Goal: Information Seeking & Learning: Understand process/instructions

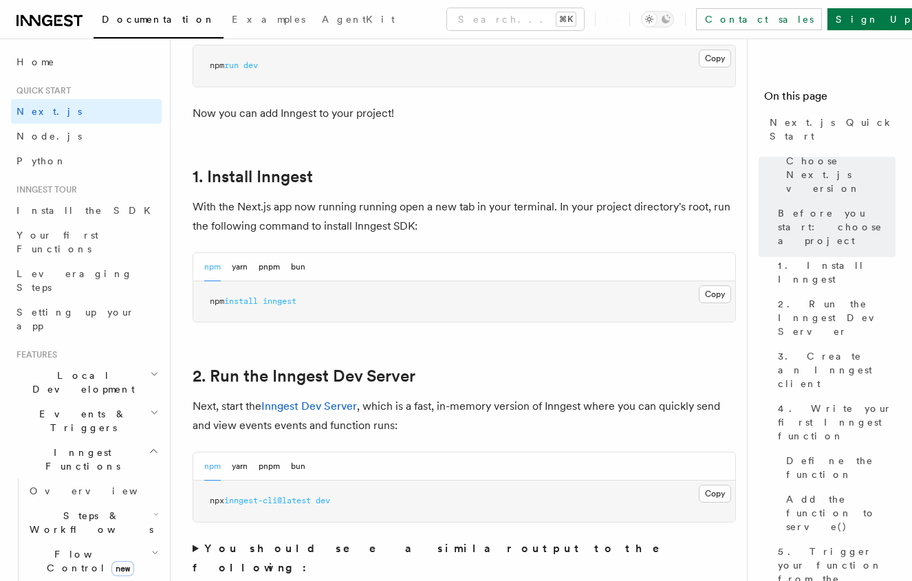
scroll to position [656, 0]
click at [261, 270] on button "pnpm" at bounding box center [269, 266] width 21 height 28
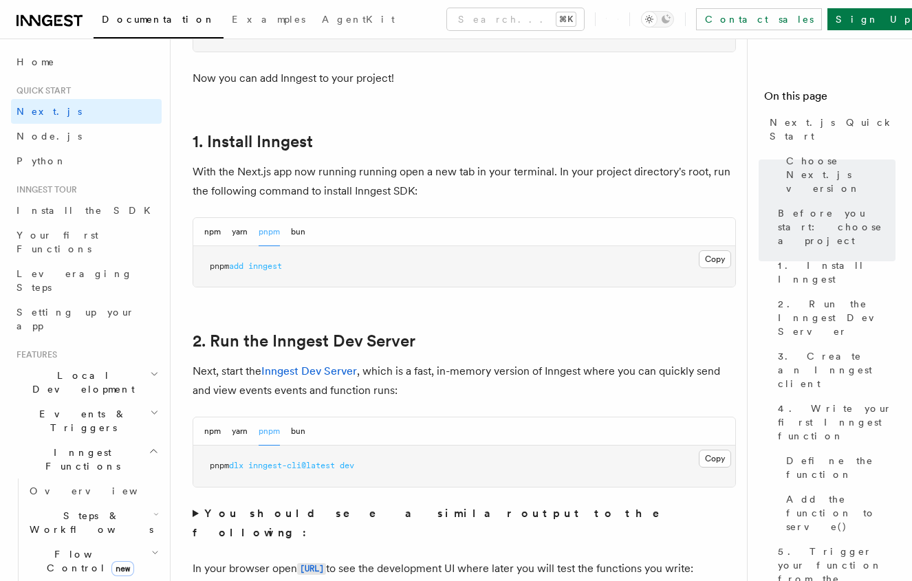
scroll to position [691, 0]
drag, startPoint x: 295, startPoint y: 264, endPoint x: 199, endPoint y: 264, distance: 96.3
click at [199, 264] on pre "pnpm add inngest" at bounding box center [464, 265] width 542 height 41
copy span "pnpm add inngest"
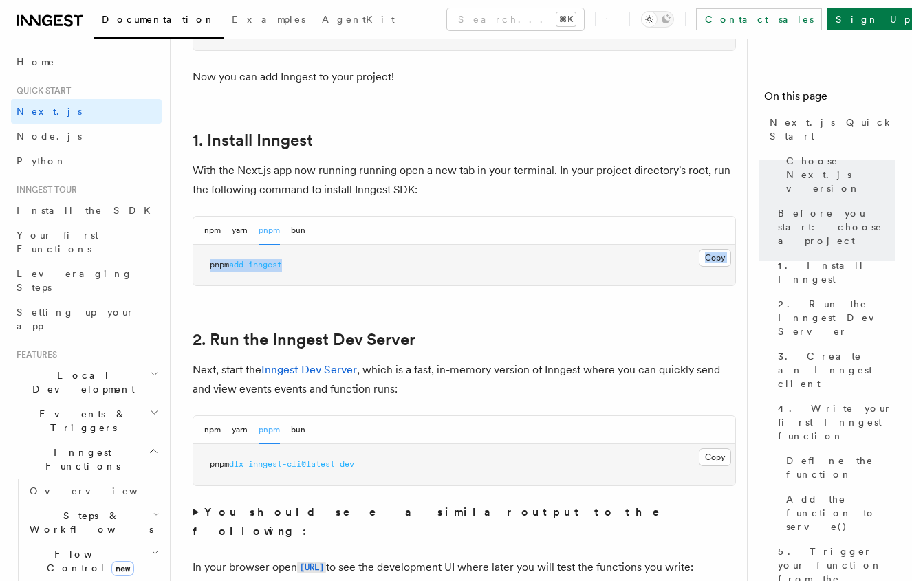
drag, startPoint x: 311, startPoint y: 268, endPoint x: 312, endPoint y: 243, distance: 24.1
click at [312, 243] on div "npm yarn pnpm bun Copy Copied pnpm add inngest" at bounding box center [464, 251] width 543 height 71
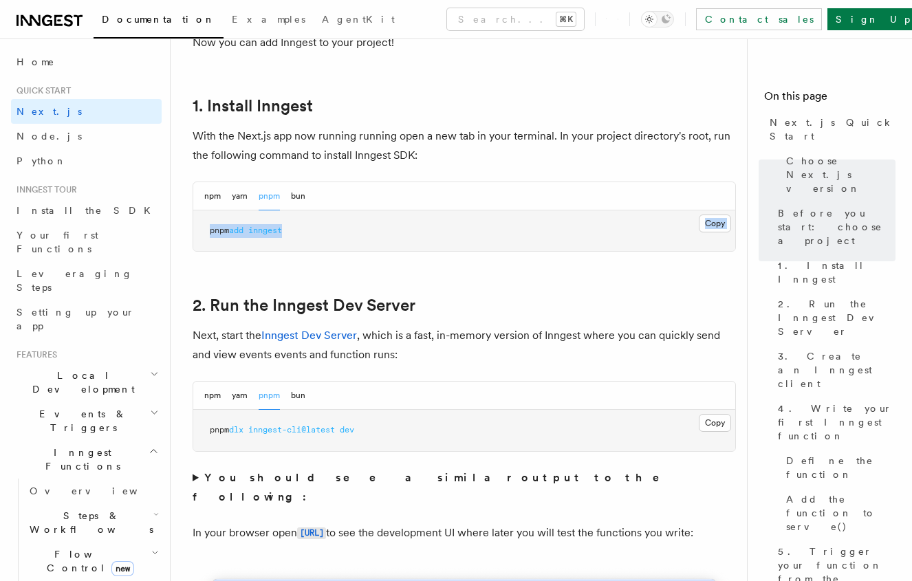
scroll to position [728, 0]
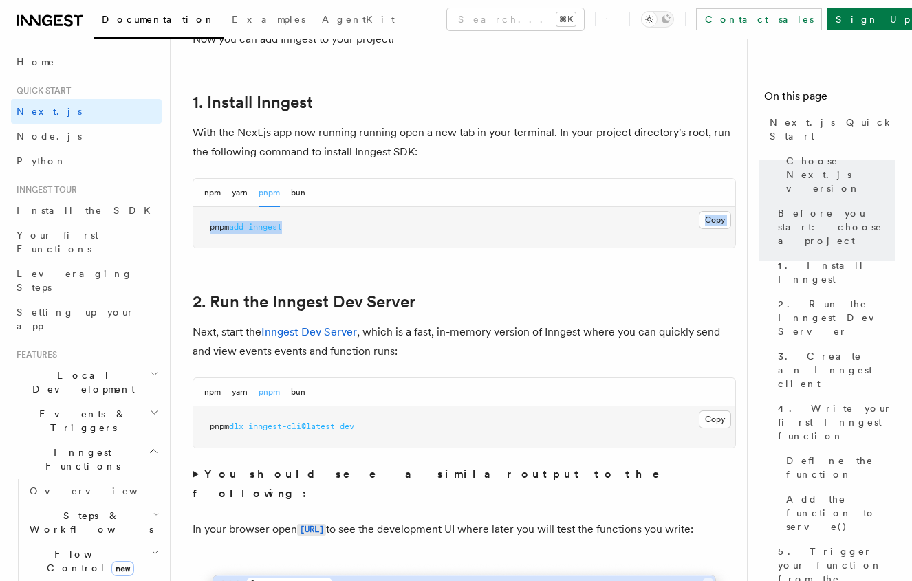
click at [312, 243] on pre "pnpm add inngest" at bounding box center [464, 227] width 542 height 41
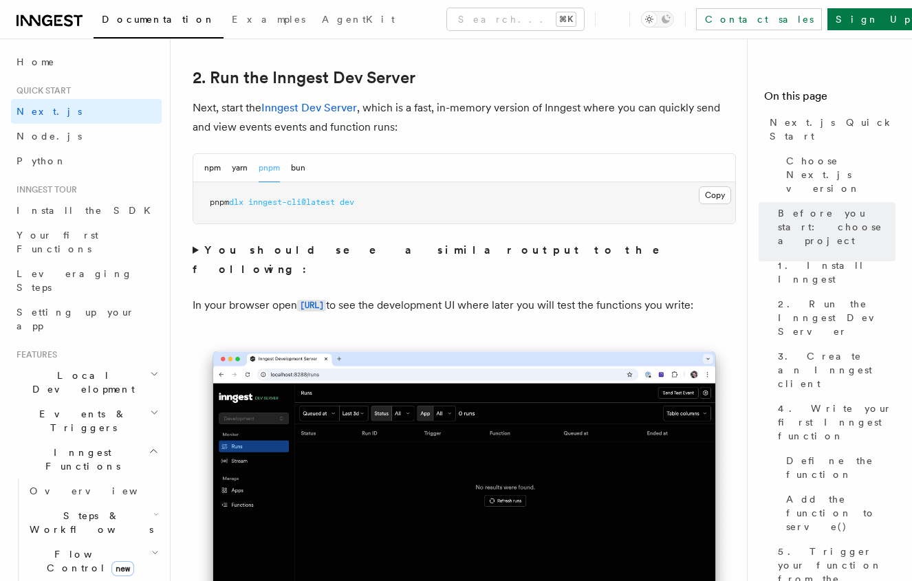
scroll to position [955, 0]
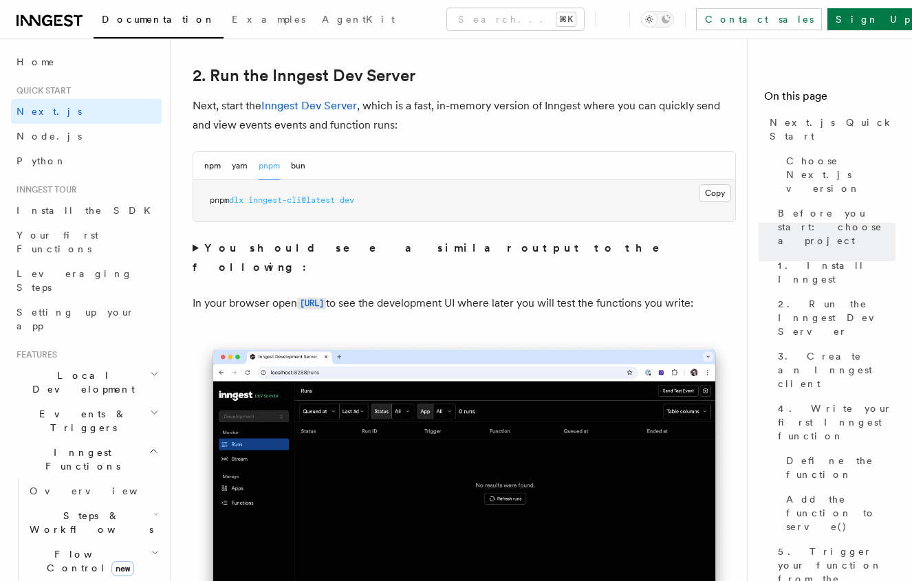
drag, startPoint x: 279, startPoint y: 306, endPoint x: 274, endPoint y: 248, distance: 58.0
click at [272, 254] on strong "You should see a similar output to the following:" at bounding box center [436, 257] width 486 height 32
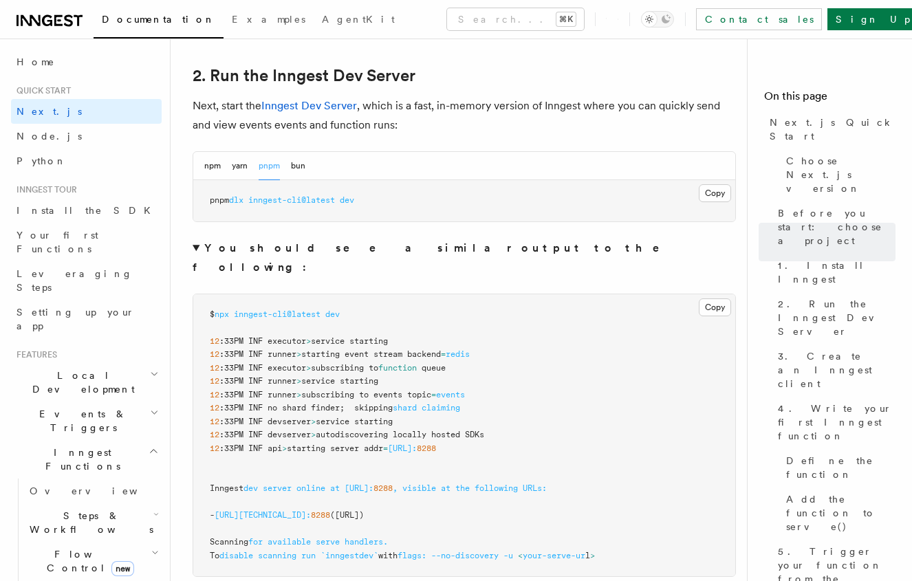
click at [272, 244] on strong "You should see a similar output to the following:" at bounding box center [436, 257] width 486 height 32
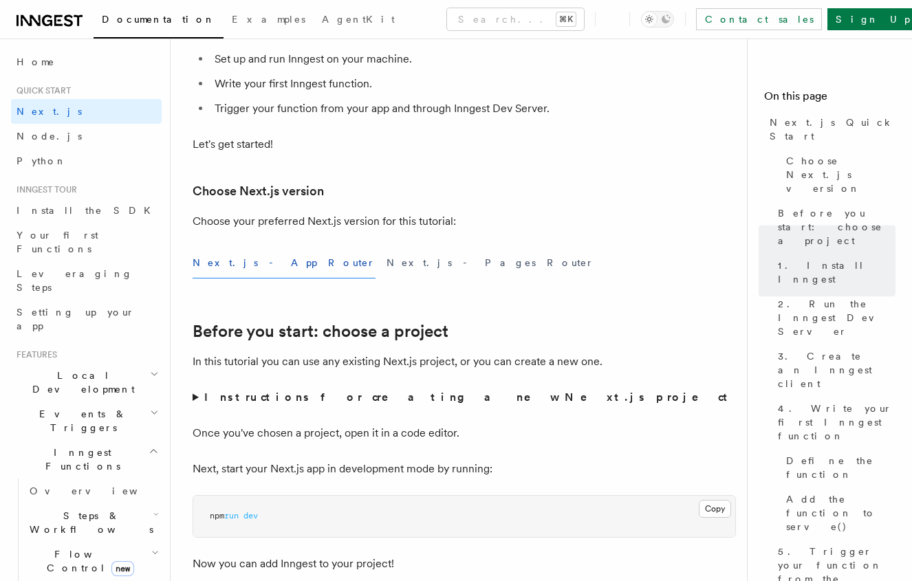
scroll to position [0, 0]
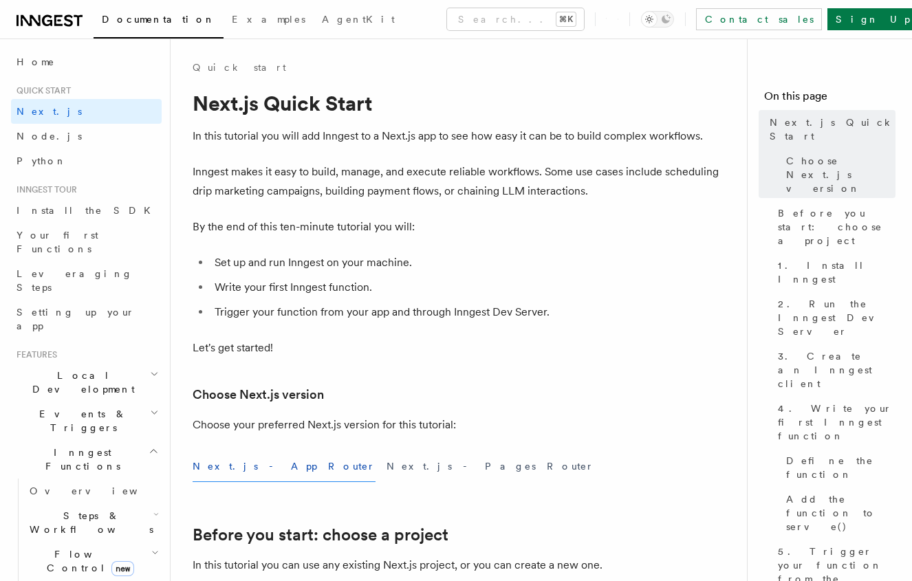
drag, startPoint x: 258, startPoint y: 221, endPoint x: 321, endPoint y: 299, distance: 100.3
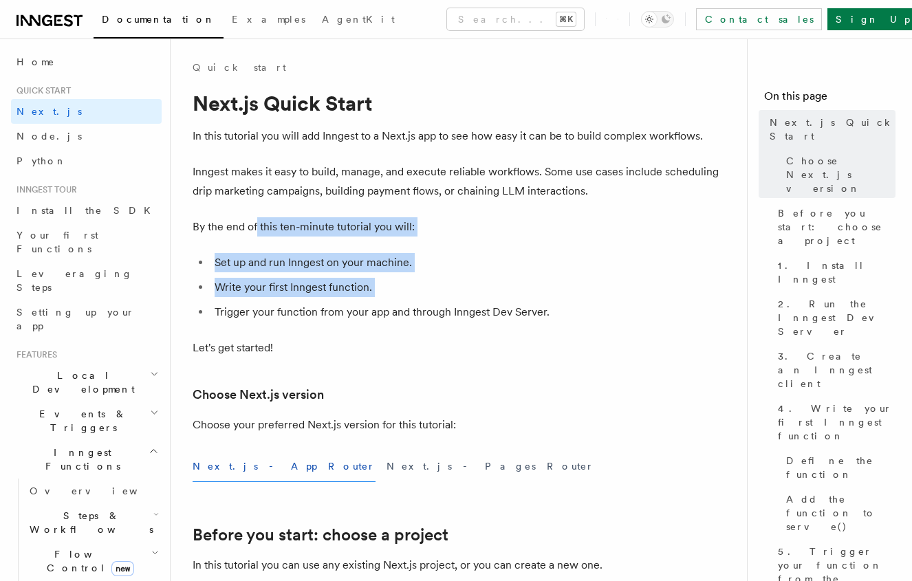
drag, startPoint x: 321, startPoint y: 299, endPoint x: 257, endPoint y: 235, distance: 91.0
click at [257, 235] on p "By the end of this ten-minute tutorial you will:" at bounding box center [464, 226] width 543 height 19
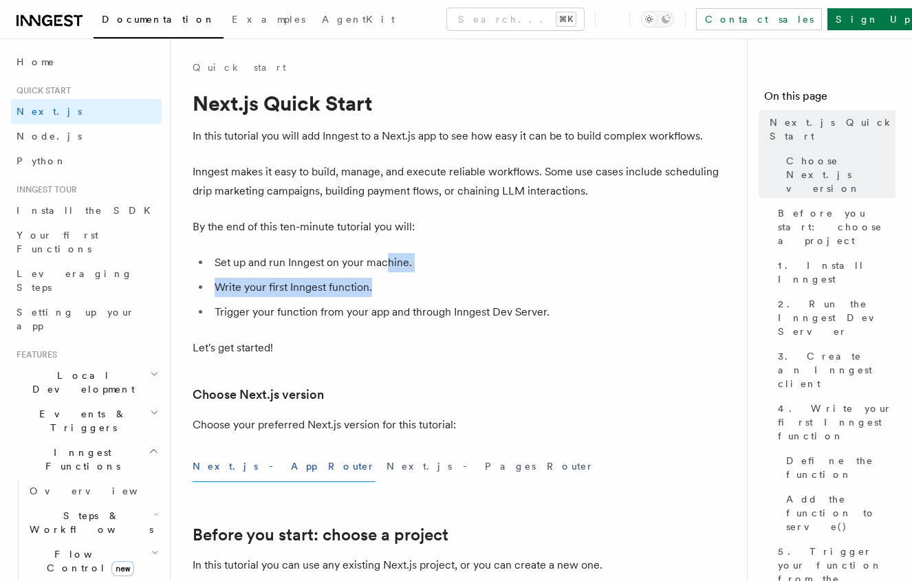
drag, startPoint x: 380, startPoint y: 296, endPoint x: 385, endPoint y: 270, distance: 27.3
click at [385, 270] on ul "Set up and run Inngest on your machine. Write your first Inngest function. Trig…" at bounding box center [464, 287] width 543 height 69
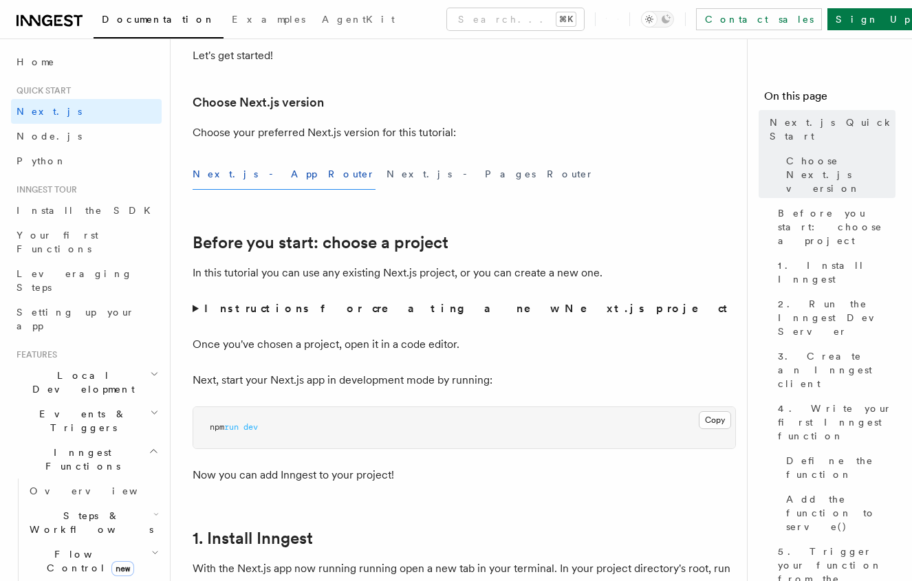
scroll to position [391, 0]
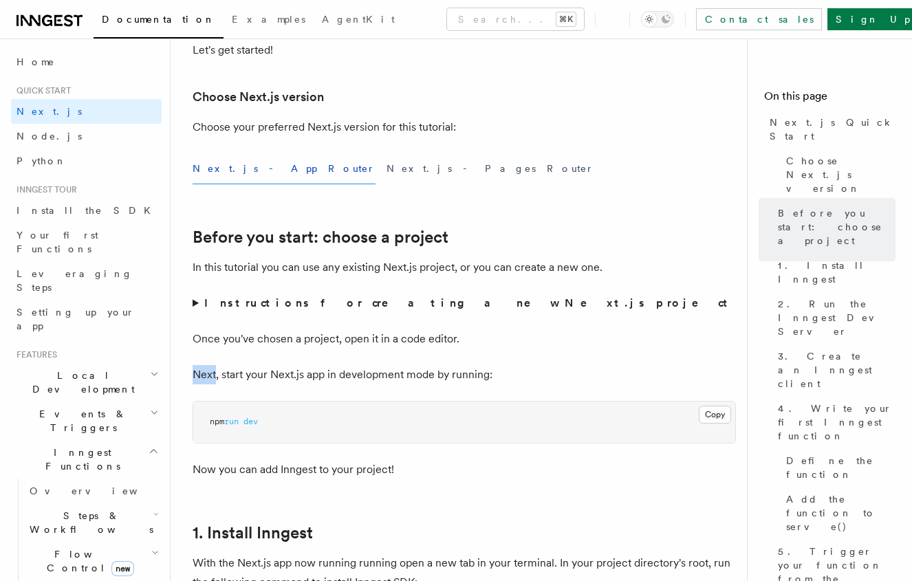
scroll to position [0, 0]
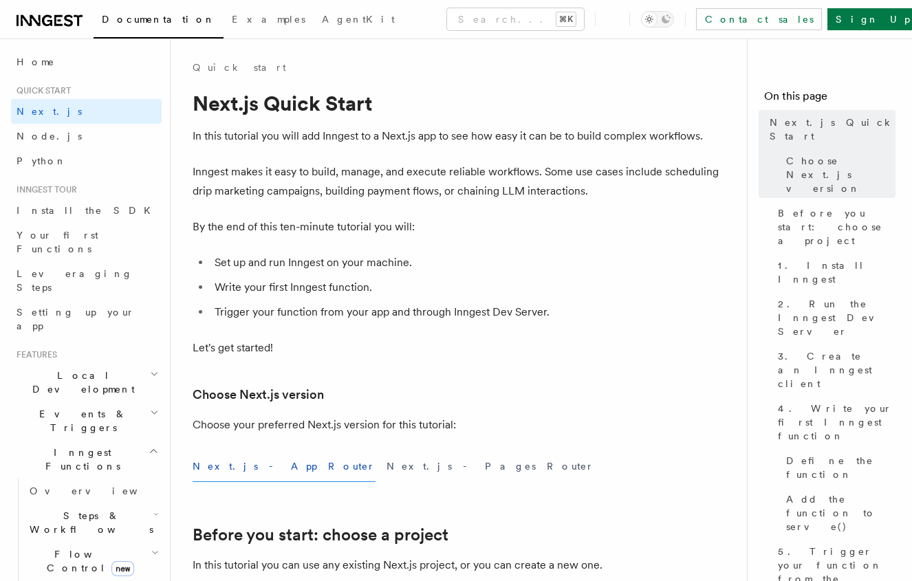
click at [387, 457] on button "Next.js - Pages Router" at bounding box center [491, 466] width 208 height 31
click at [252, 477] on button "Next.js - App Router" at bounding box center [284, 466] width 183 height 31
click at [90, 542] on h2 "Flow Control new" at bounding box center [93, 561] width 138 height 39
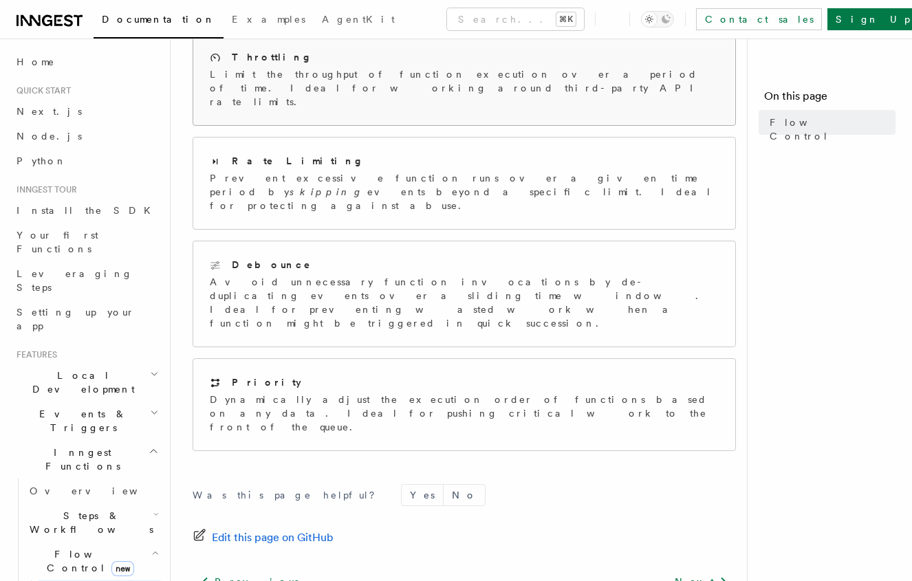
scroll to position [368, 0]
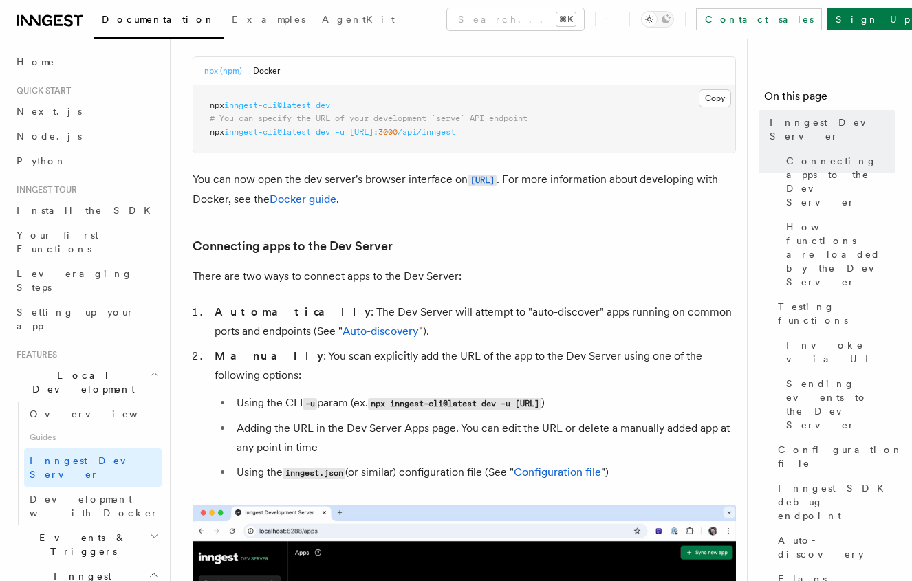
scroll to position [649, 0]
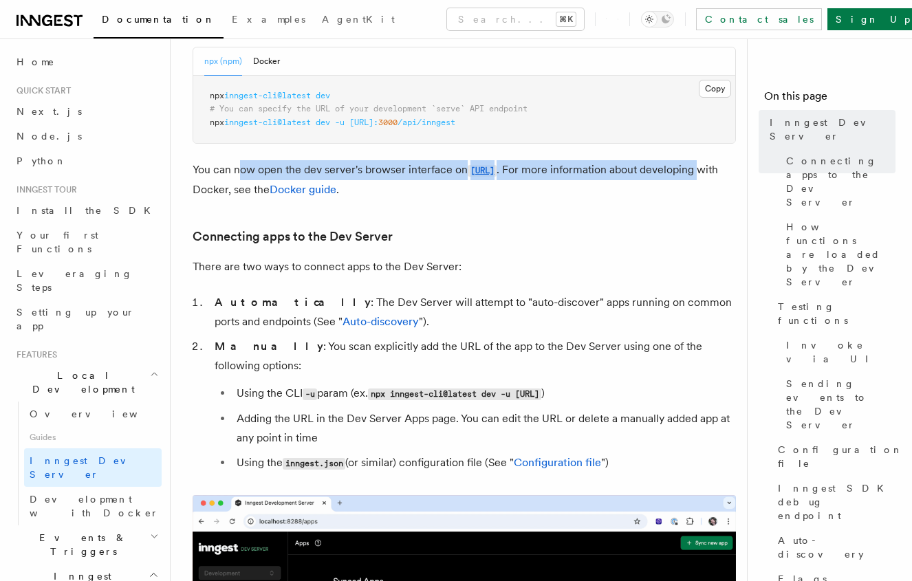
drag, startPoint x: 240, startPoint y: 176, endPoint x: 252, endPoint y: 192, distance: 19.7
click at [252, 192] on p "You can now open the dev server's browser interface on http://localhost:8288 . …" at bounding box center [464, 179] width 543 height 39
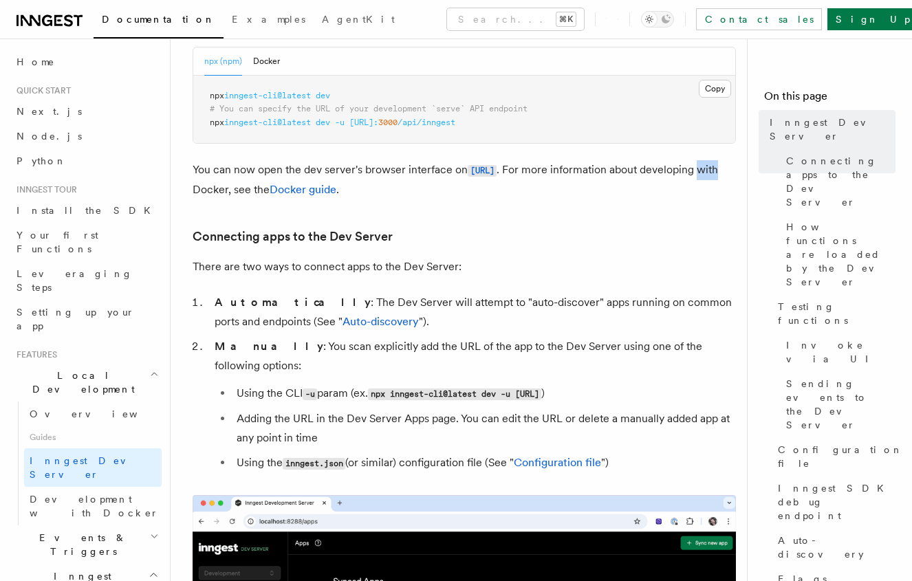
click at [252, 192] on p "You can now open the dev server's browser interface on http://localhost:8288 . …" at bounding box center [464, 179] width 543 height 39
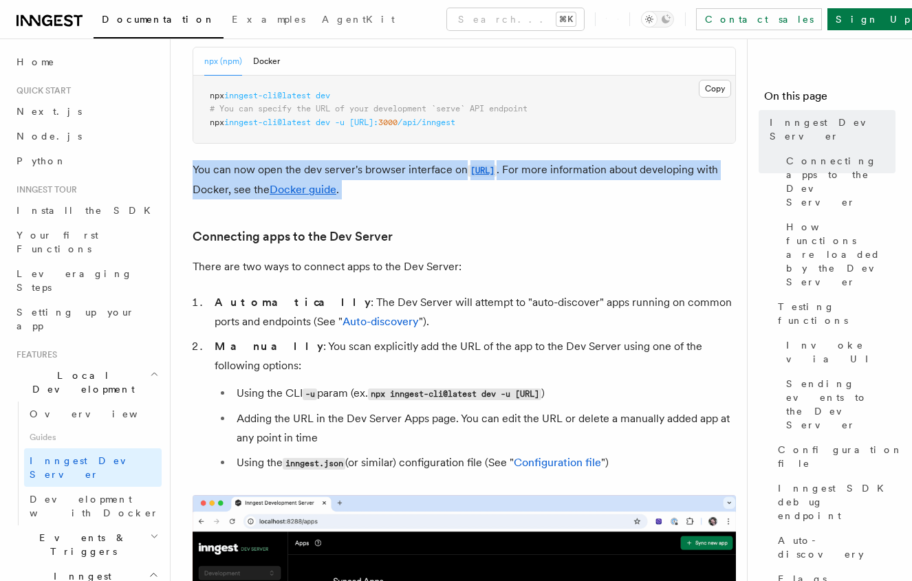
click at [252, 192] on p "You can now open the dev server's browser interface on http://localhost:8288 . …" at bounding box center [464, 179] width 543 height 39
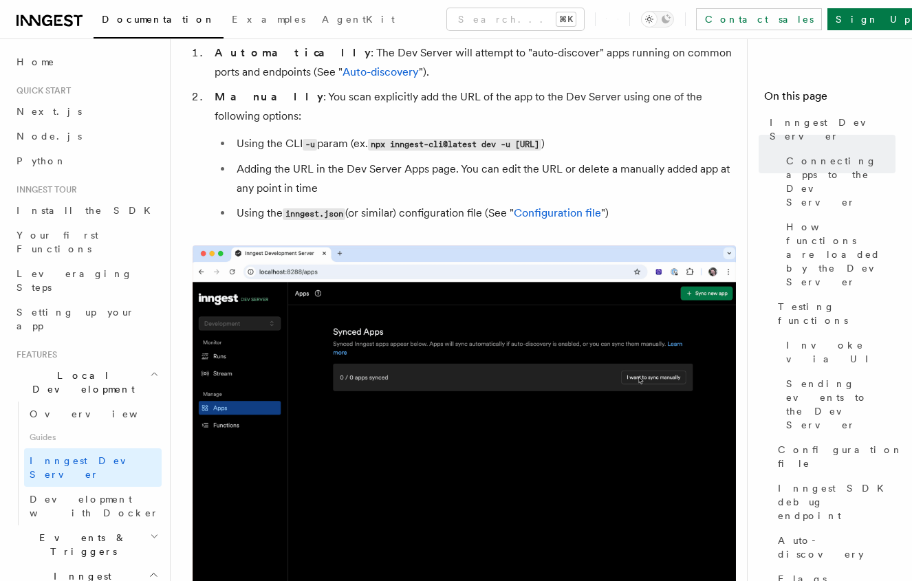
scroll to position [900, 0]
